Goal: Navigation & Orientation: Go to known website

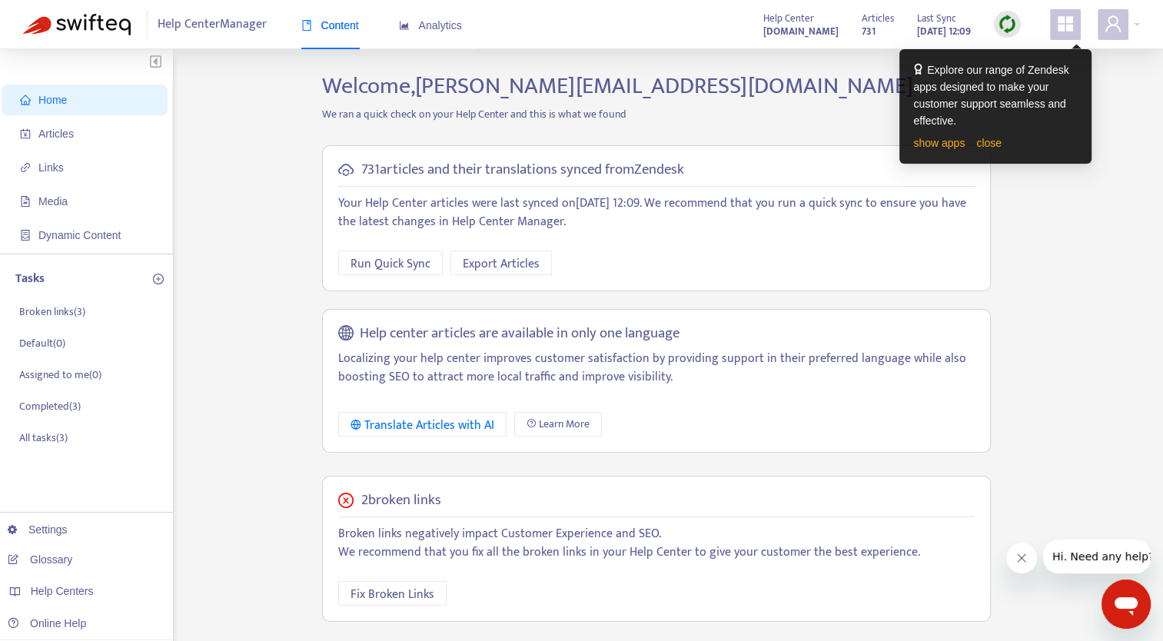
click at [1153, 345] on div "Home Articles Links Media Dynamic Content Tasks Broken links ( 3 ) Default ( 0 …" at bounding box center [581, 510] width 1163 height 923
